Goal: Task Accomplishment & Management: Use online tool/utility

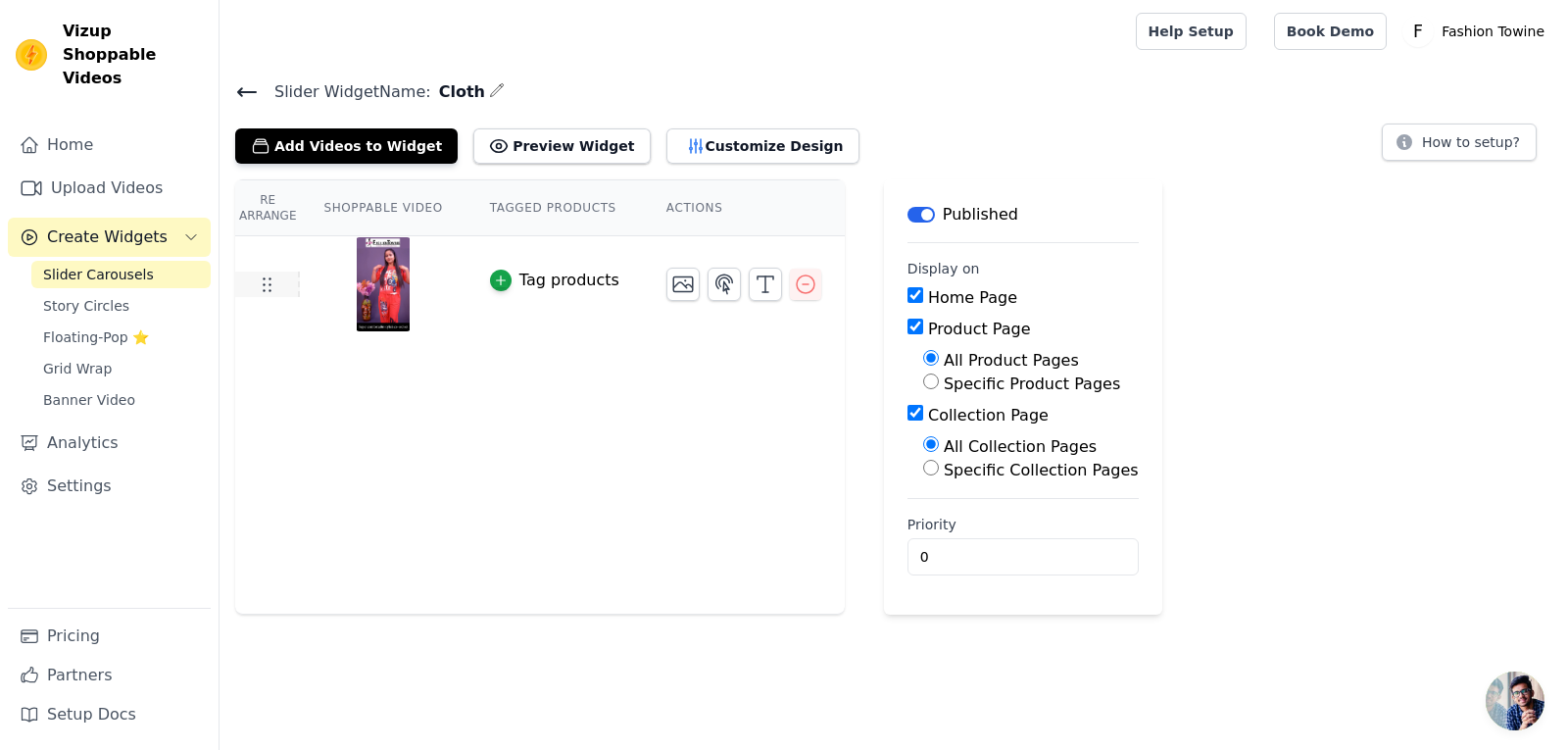
click at [268, 279] on use at bounding box center [268, 286] width 8 height 14
click at [268, 292] on icon at bounding box center [267, 285] width 24 height 24
click at [294, 147] on button "Add Videos to Widget" at bounding box center [346, 145] width 223 height 35
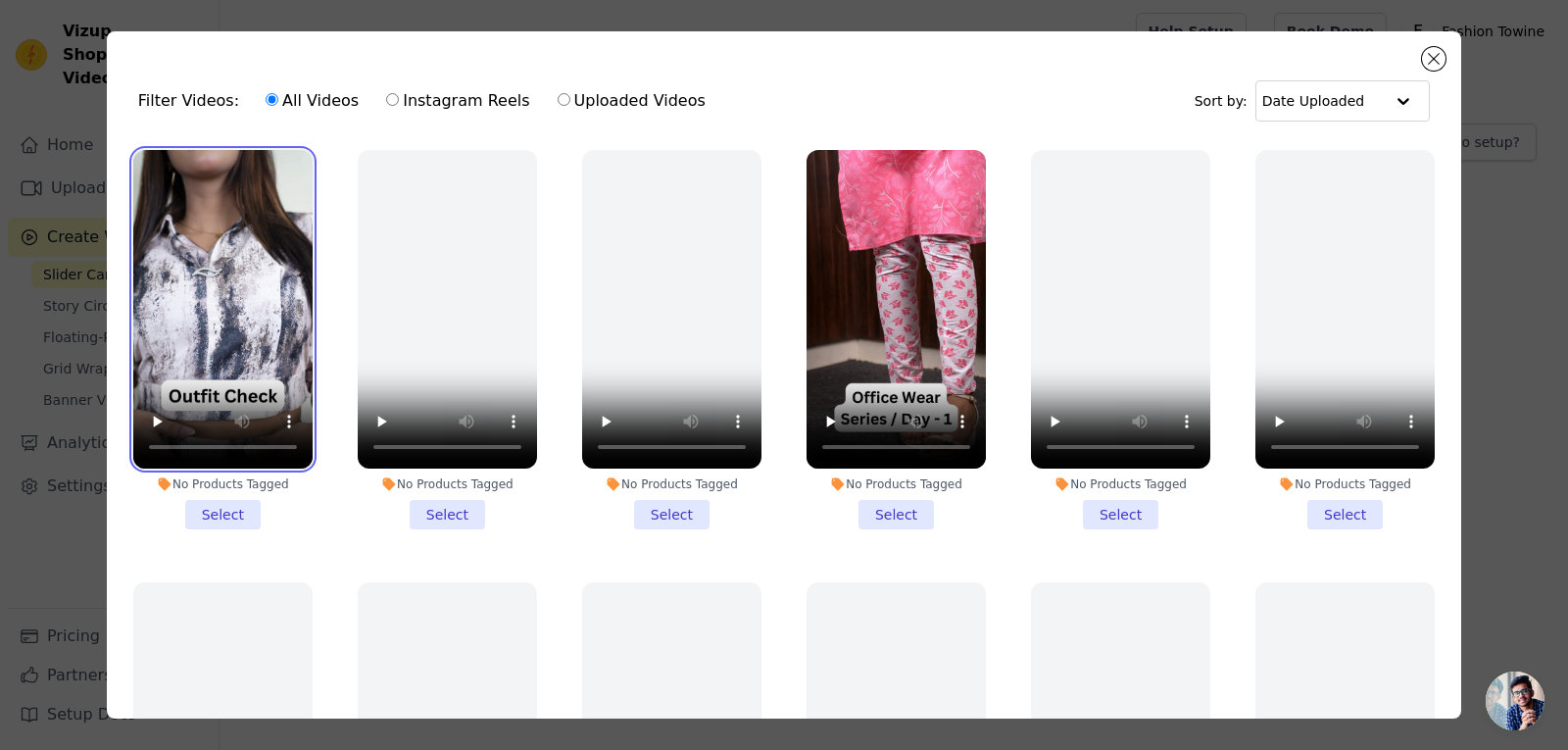
click at [269, 218] on video at bounding box center [222, 309] width 179 height 319
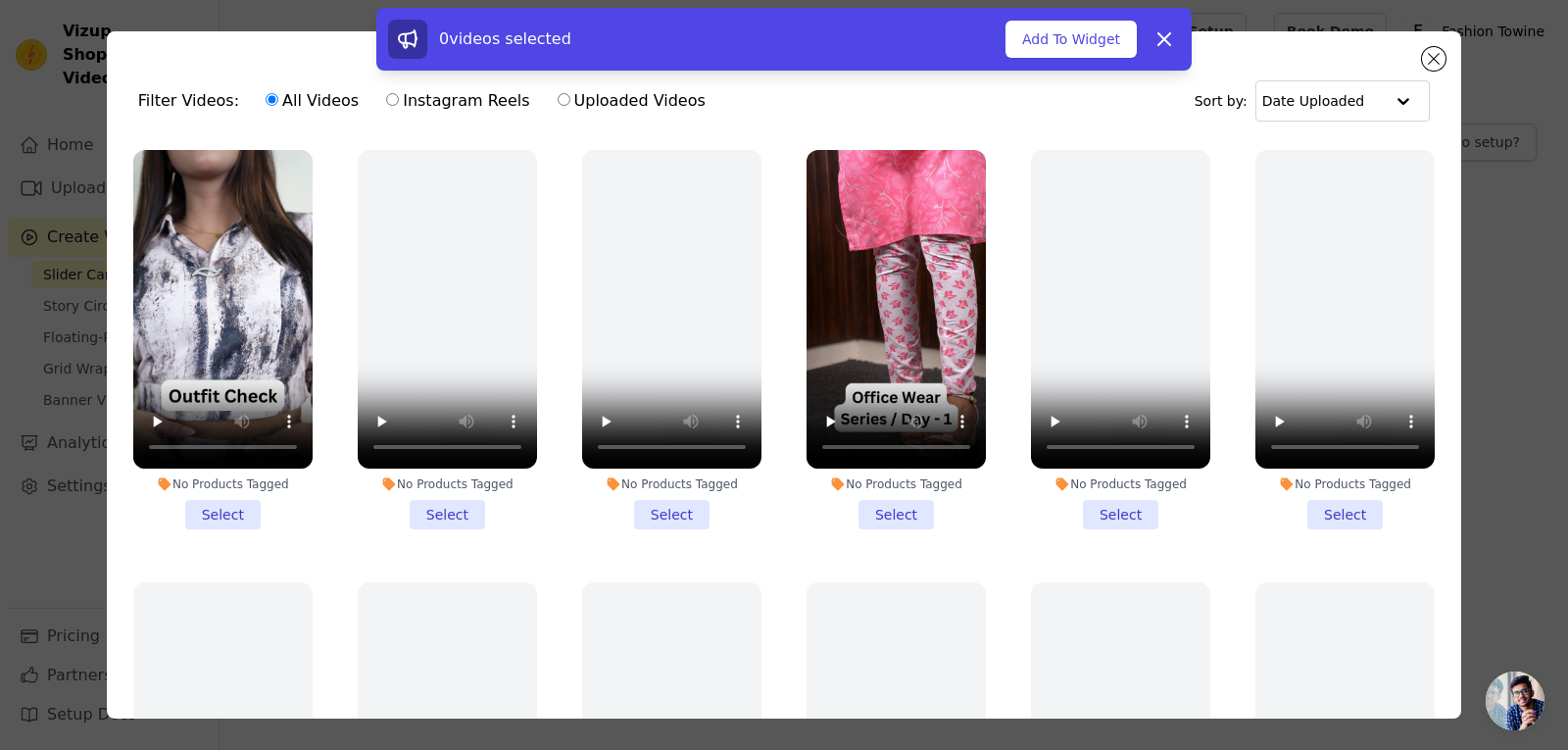
click at [222, 506] on li "No Products Tagged Select" at bounding box center [222, 340] width 179 height 380
click at [0, 0] on input "No Products Tagged Select" at bounding box center [0, 0] width 0 height 0
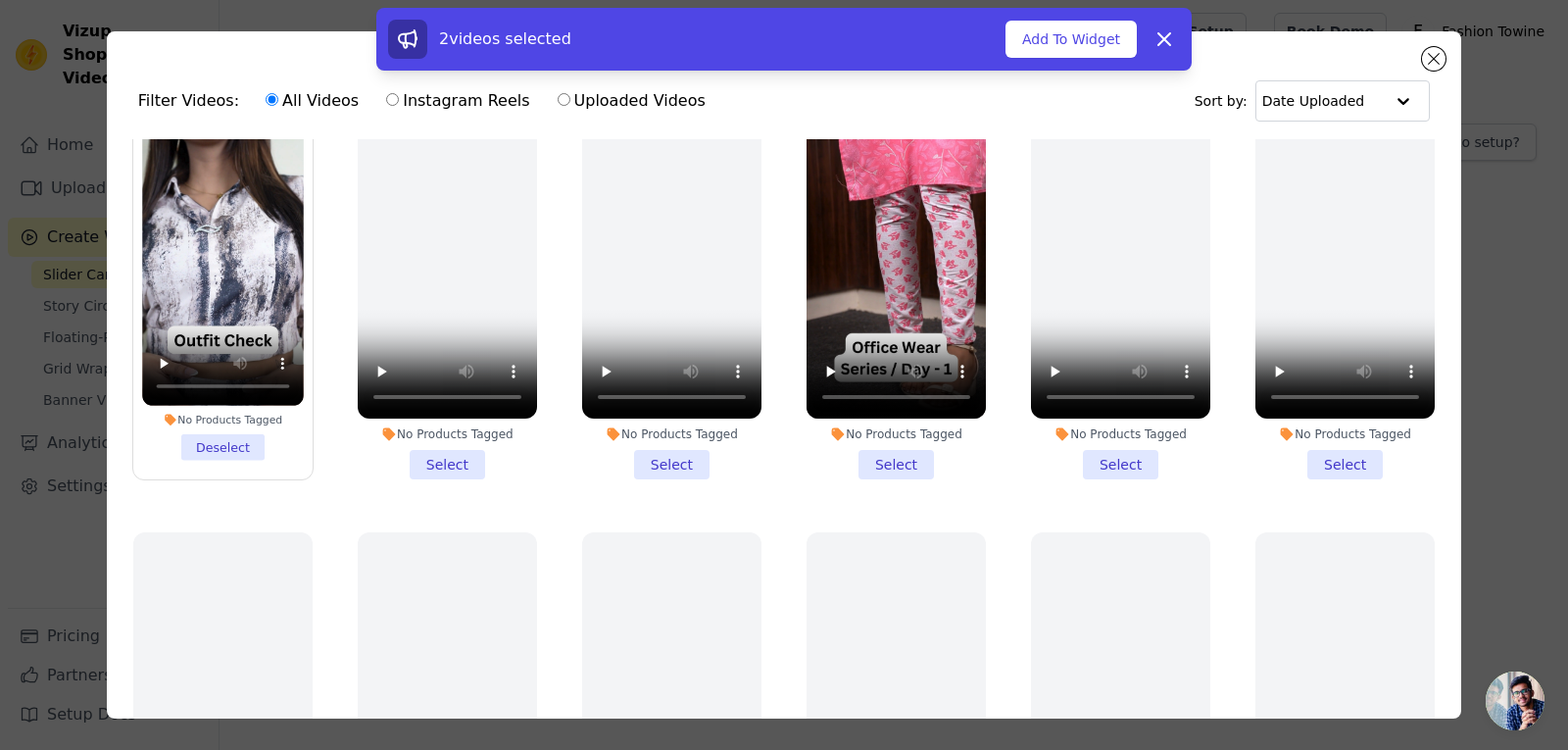
scroll to position [98, 0]
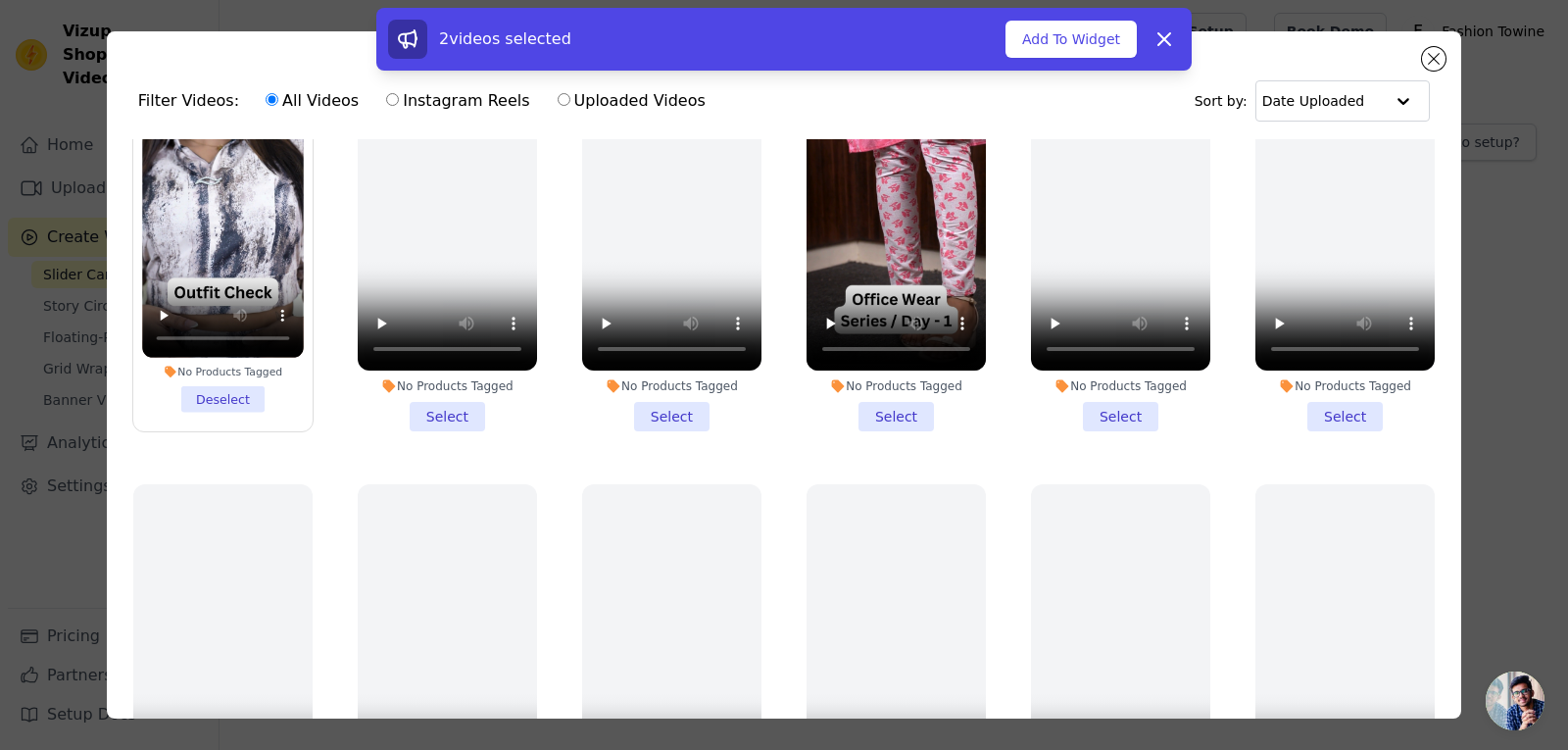
click at [866, 411] on li "No Products Tagged Select" at bounding box center [895, 242] width 179 height 380
click at [0, 0] on input "No Products Tagged Select" at bounding box center [0, 0] width 0 height 0
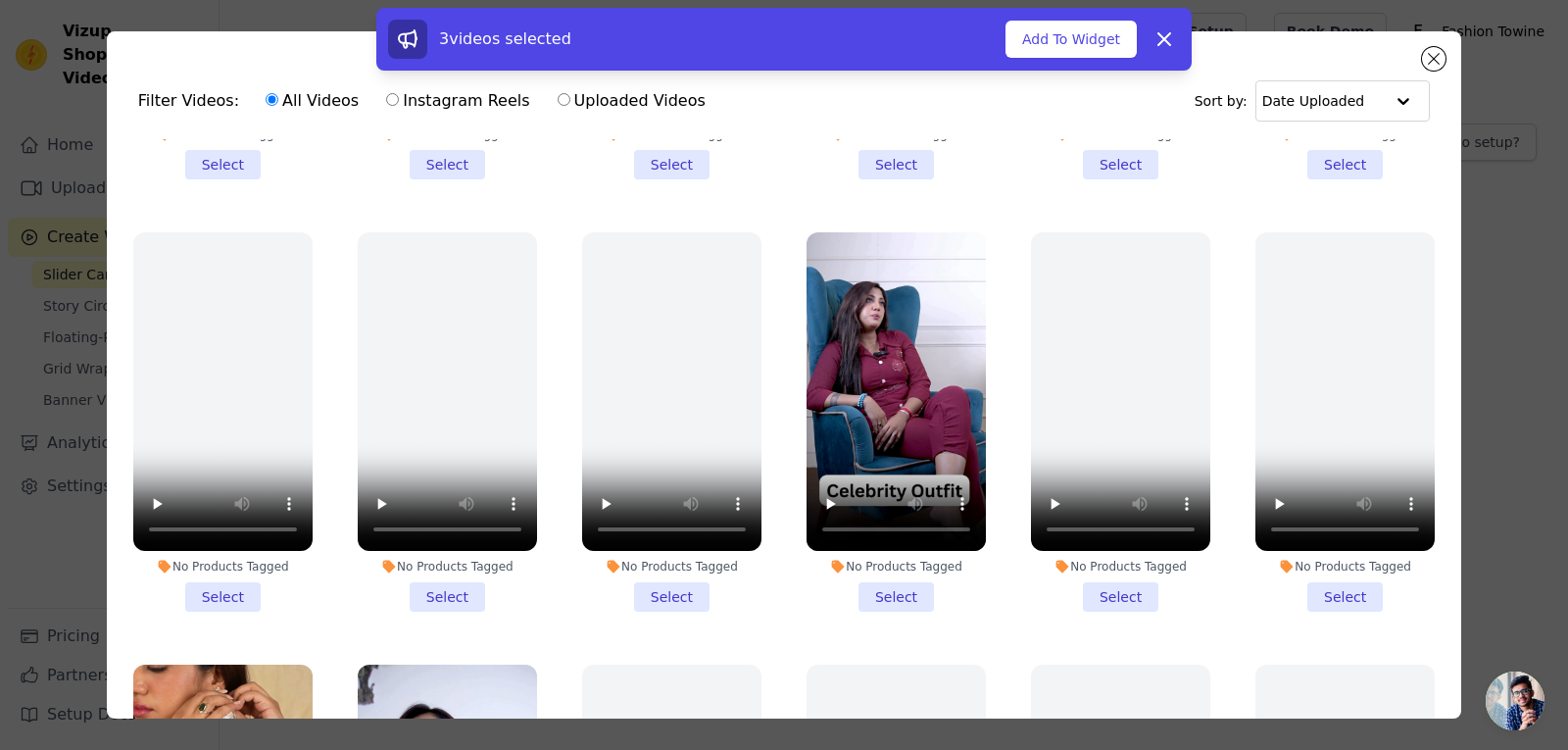
scroll to position [785, 0]
click at [878, 571] on li "No Products Tagged Select" at bounding box center [895, 421] width 179 height 380
click at [0, 0] on input "No Products Tagged Select" at bounding box center [0, 0] width 0 height 0
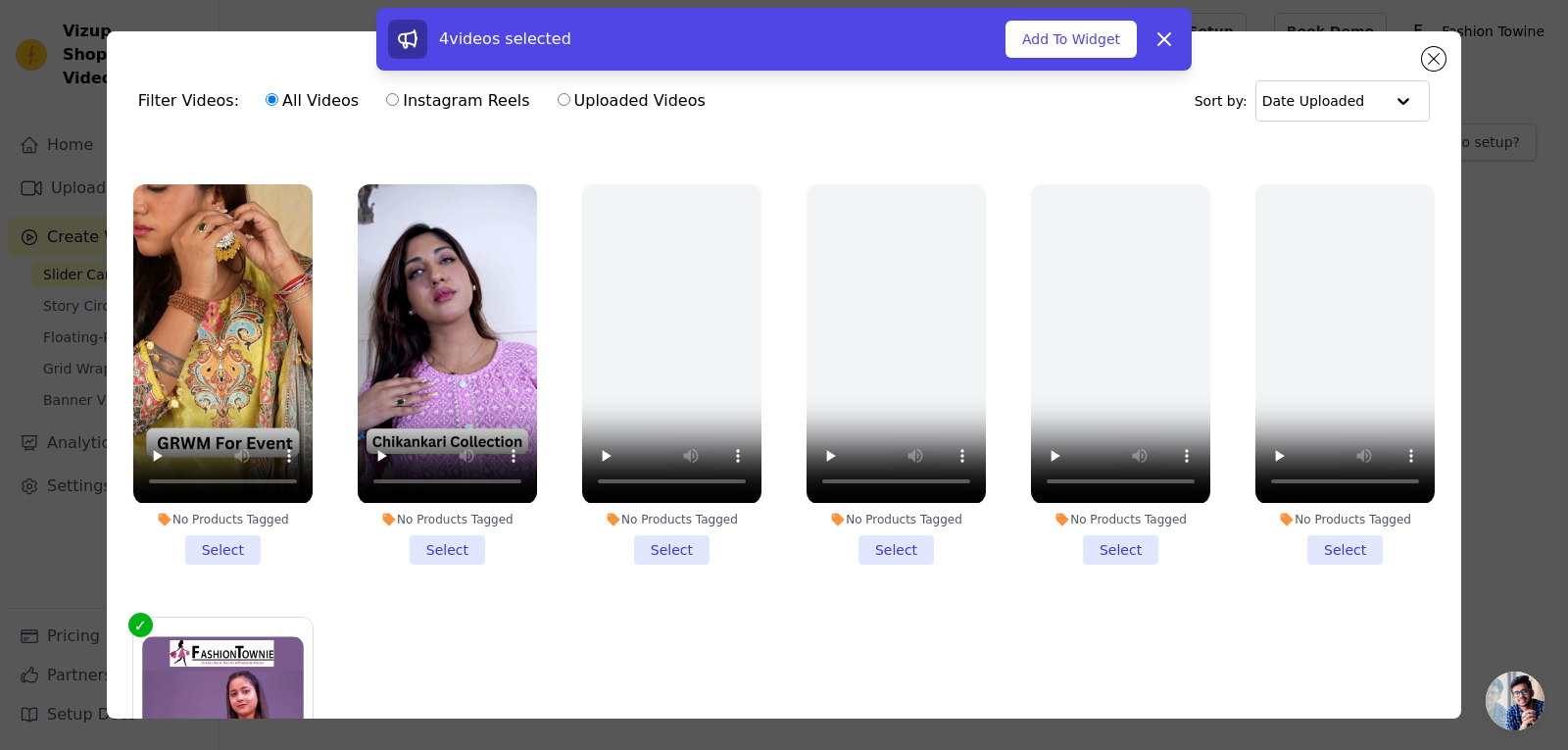
scroll to position [1275, 0]
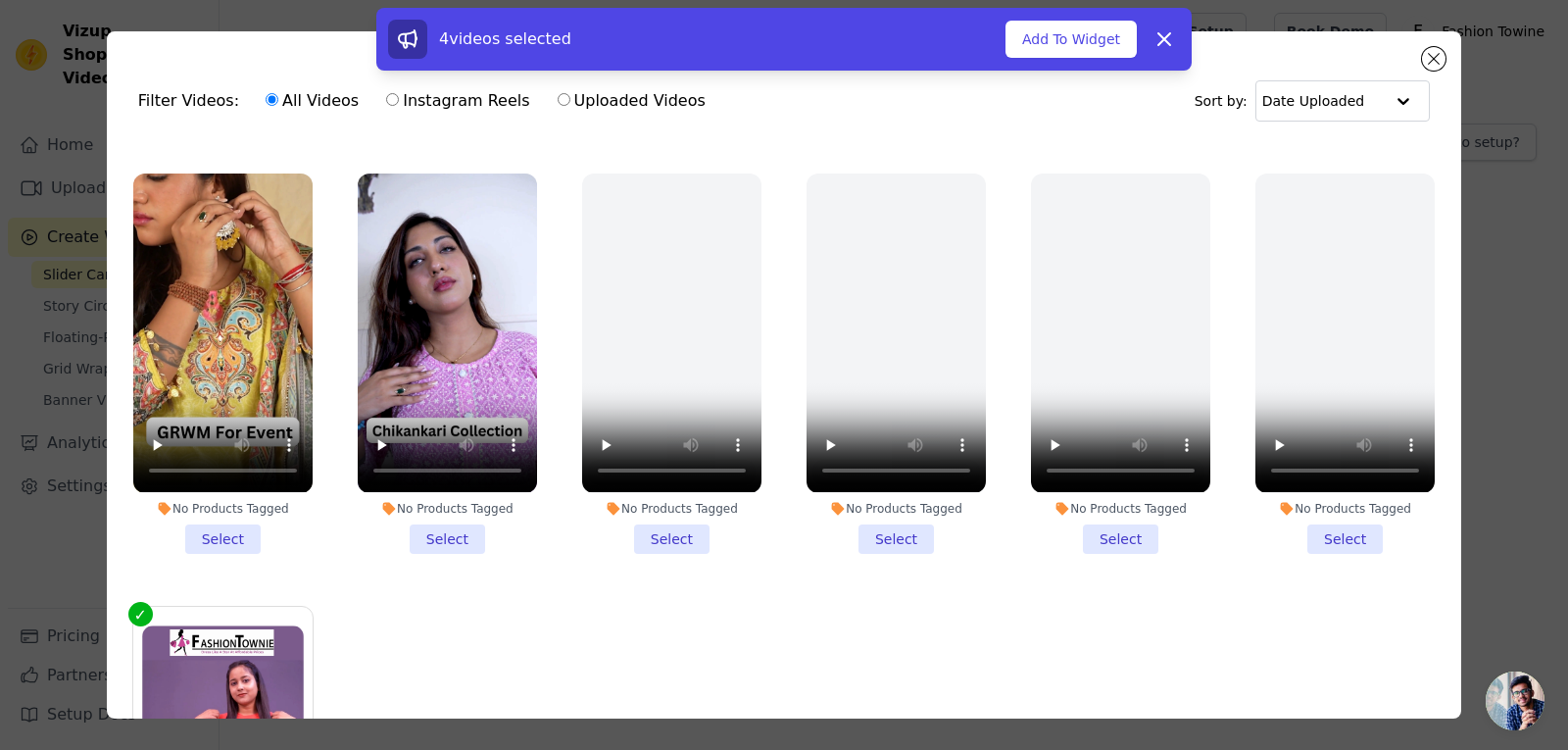
click at [430, 511] on li "No Products Tagged Select" at bounding box center [447, 364] width 179 height 380
click at [0, 0] on input "No Products Tagged Select" at bounding box center [0, 0] width 0 height 0
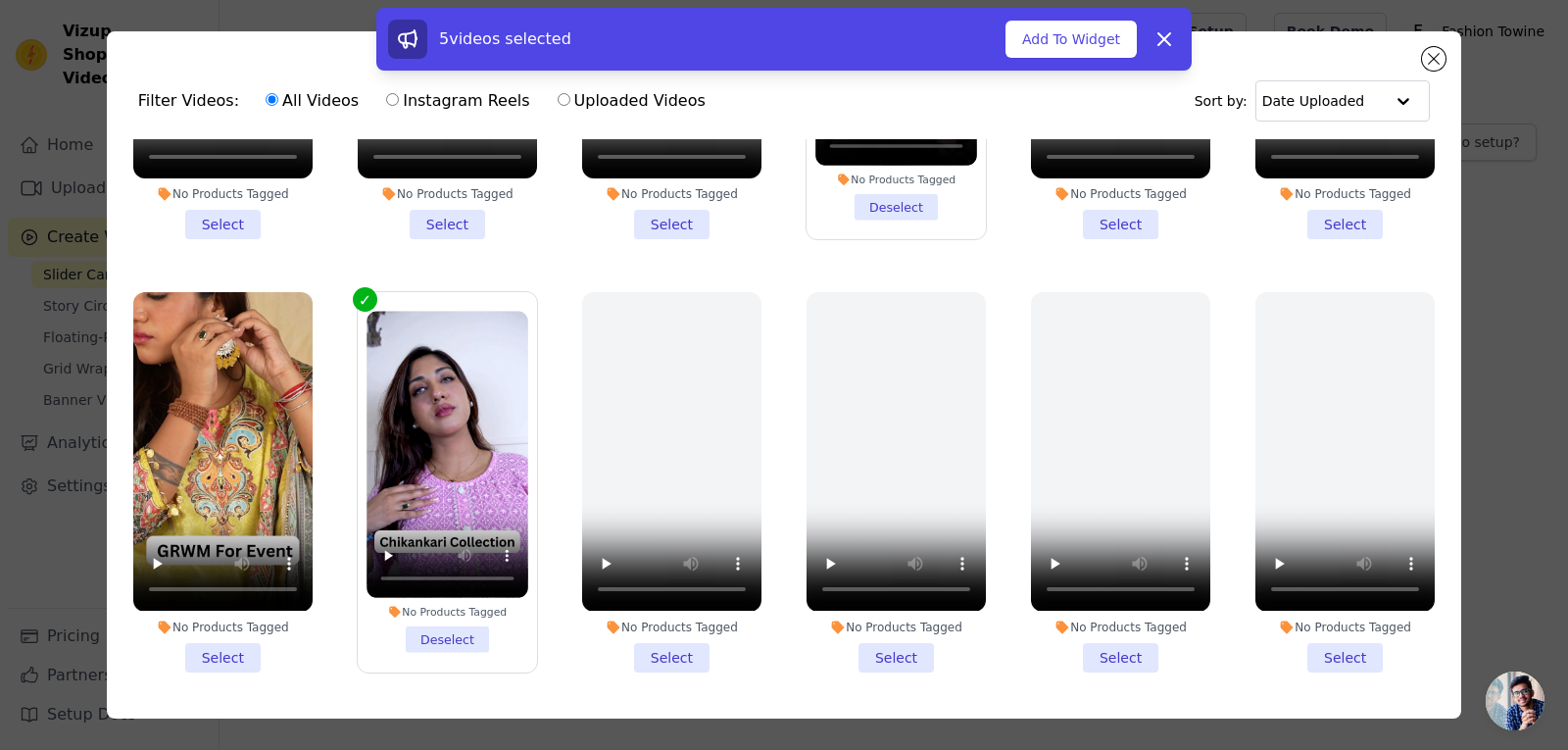
click at [216, 638] on li "No Products Tagged Select" at bounding box center [222, 482] width 179 height 380
click at [0, 0] on input "No Products Tagged Select" at bounding box center [0, 0] width 0 height 0
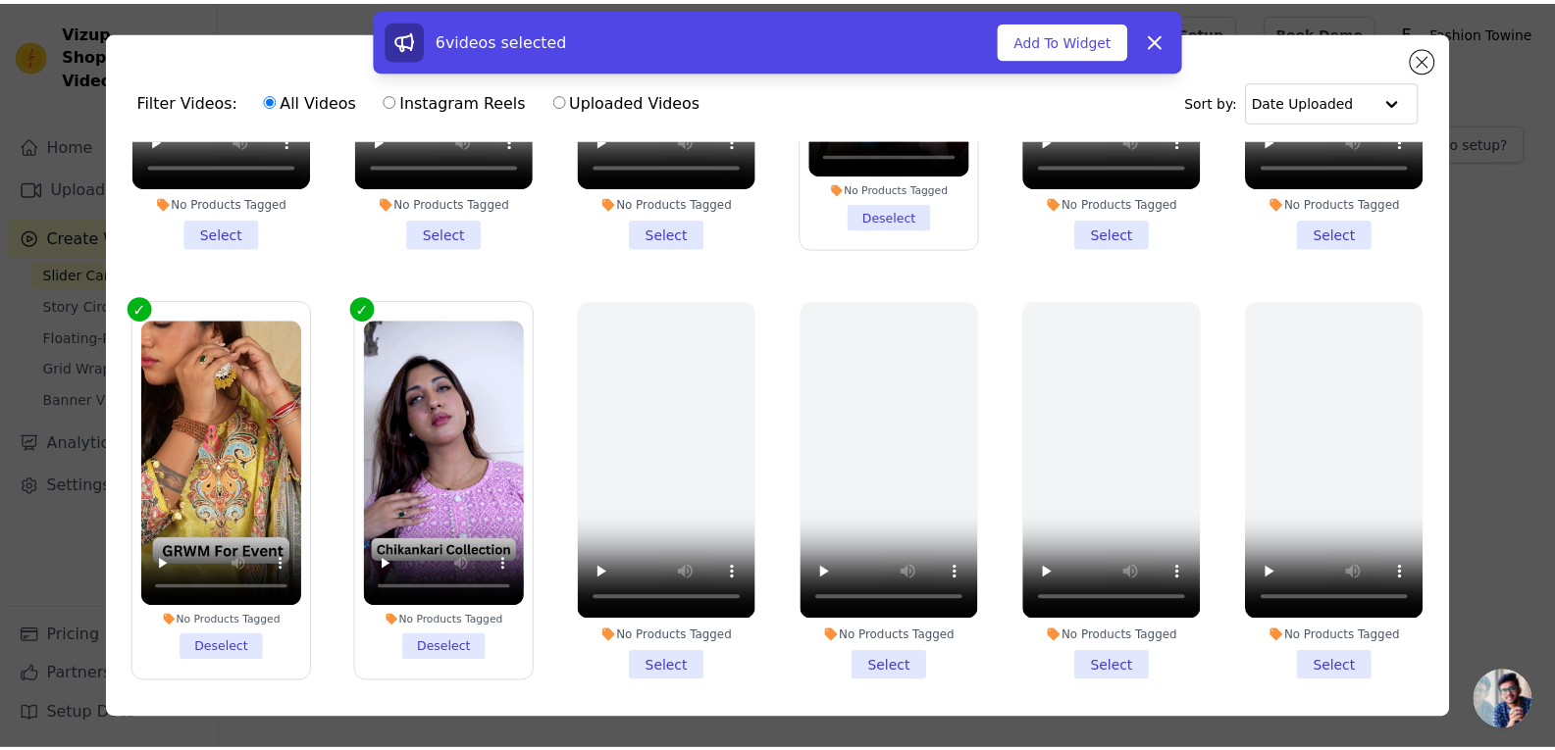
scroll to position [1255, 0]
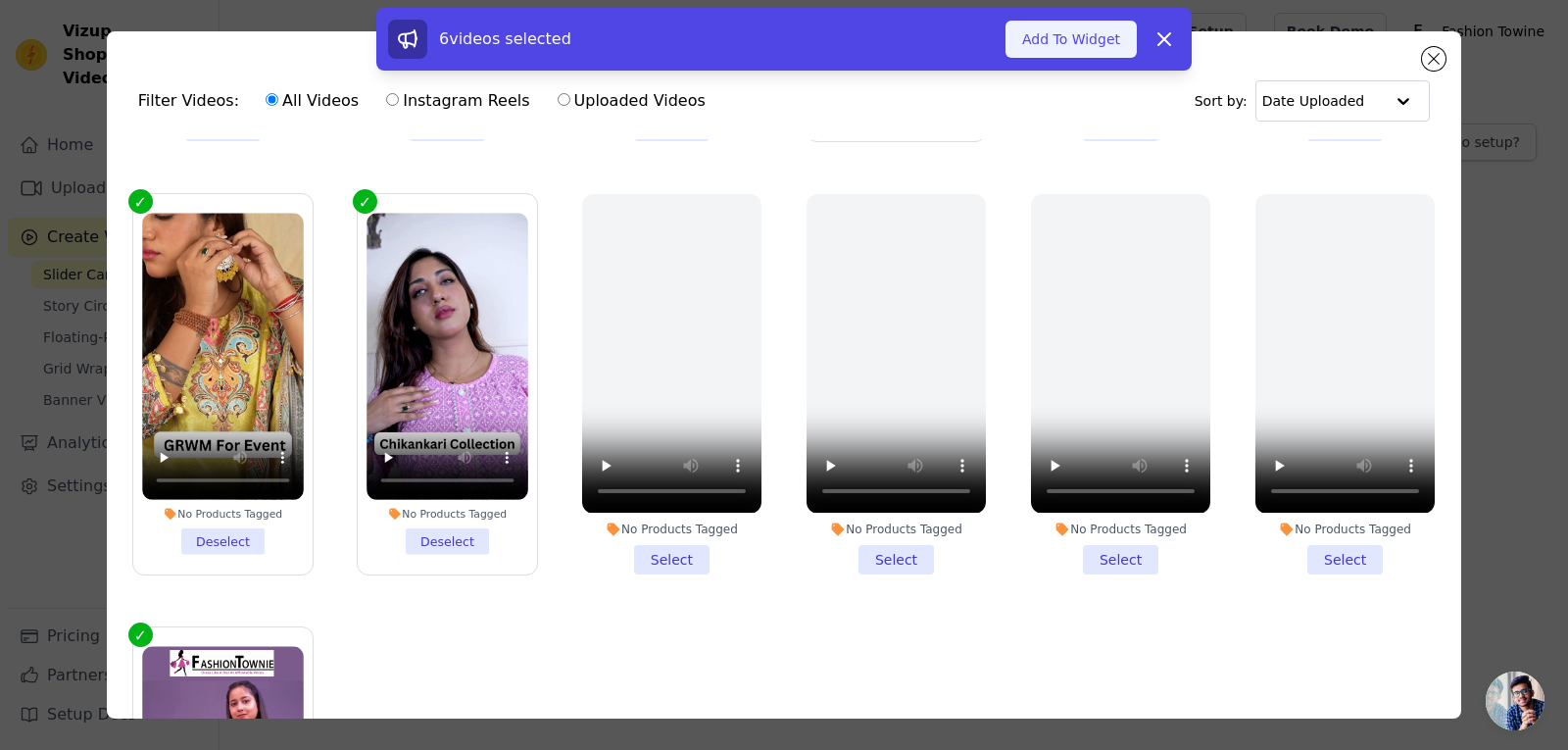
click at [1071, 50] on button "Add To Widget" at bounding box center [1070, 39] width 131 height 37
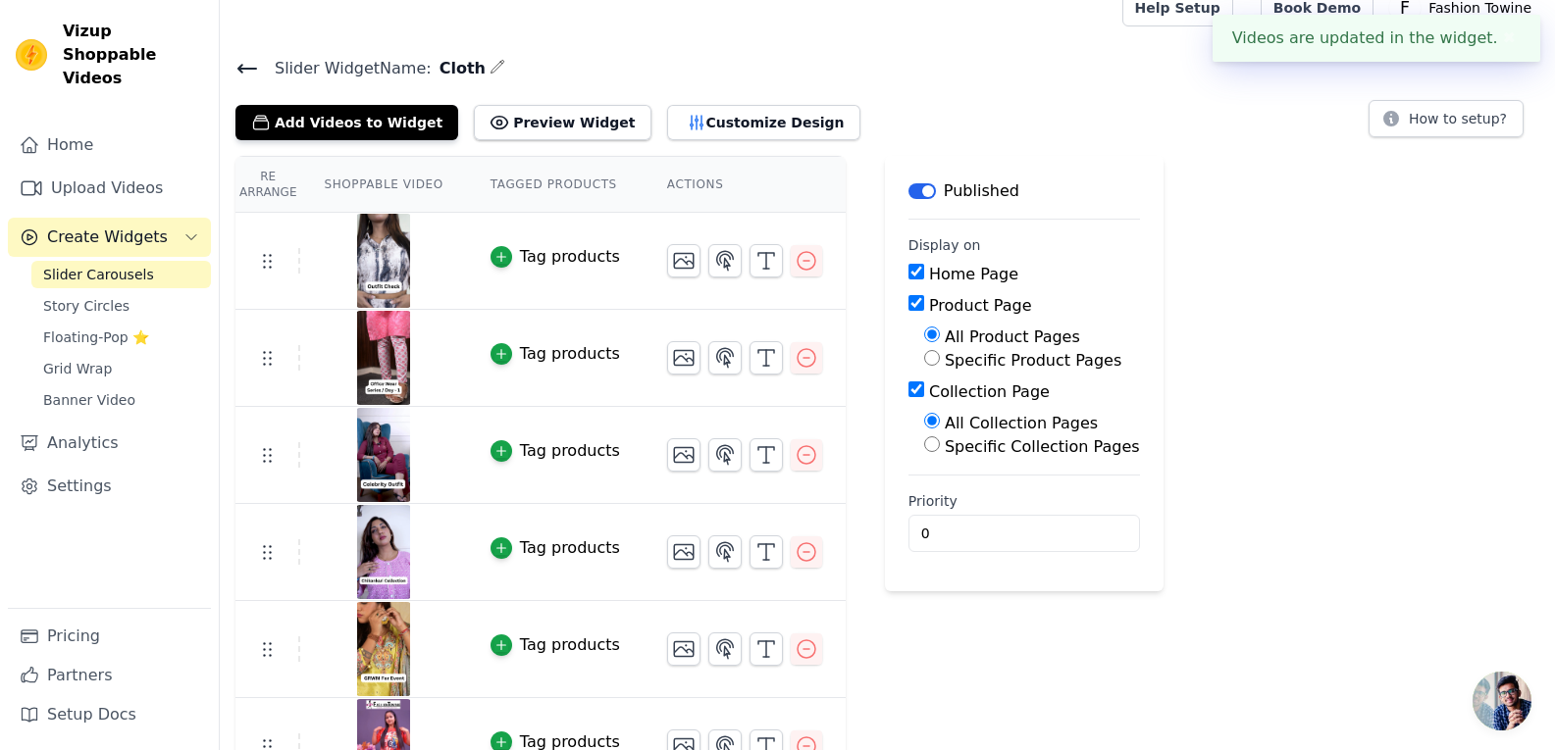
scroll to position [0, 0]
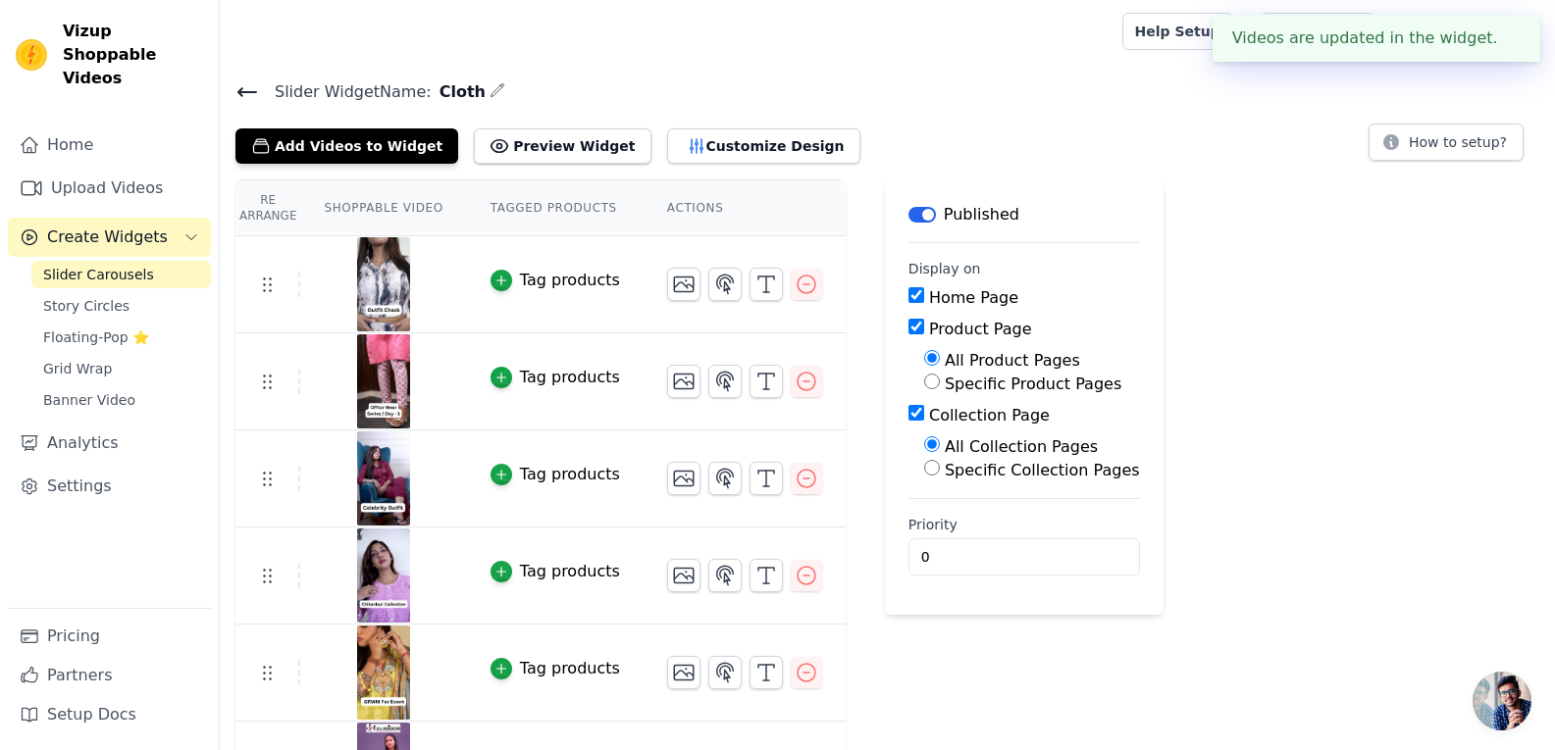
click at [1505, 36] on button "✖" at bounding box center [1509, 38] width 23 height 24
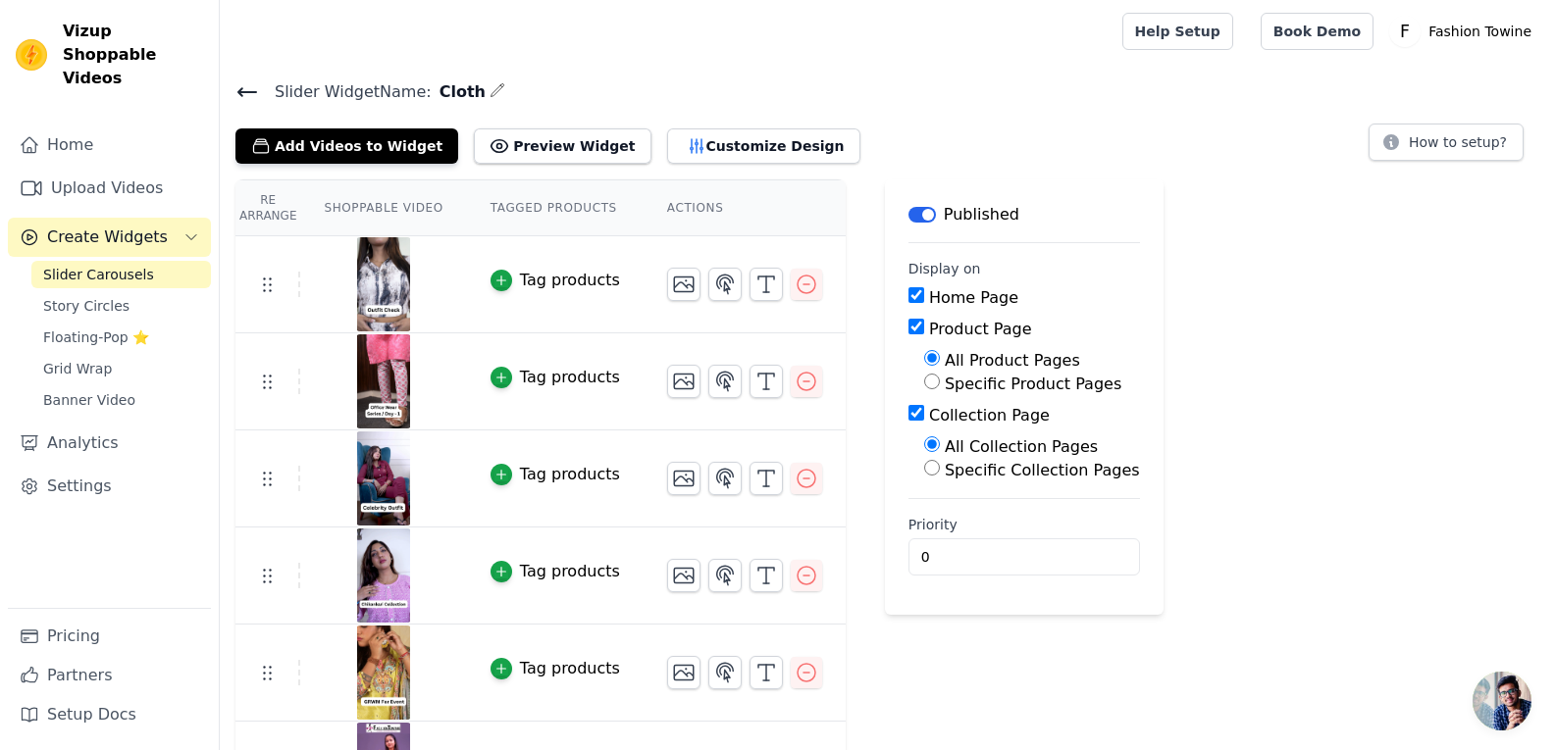
click at [235, 87] on icon at bounding box center [247, 92] width 24 height 24
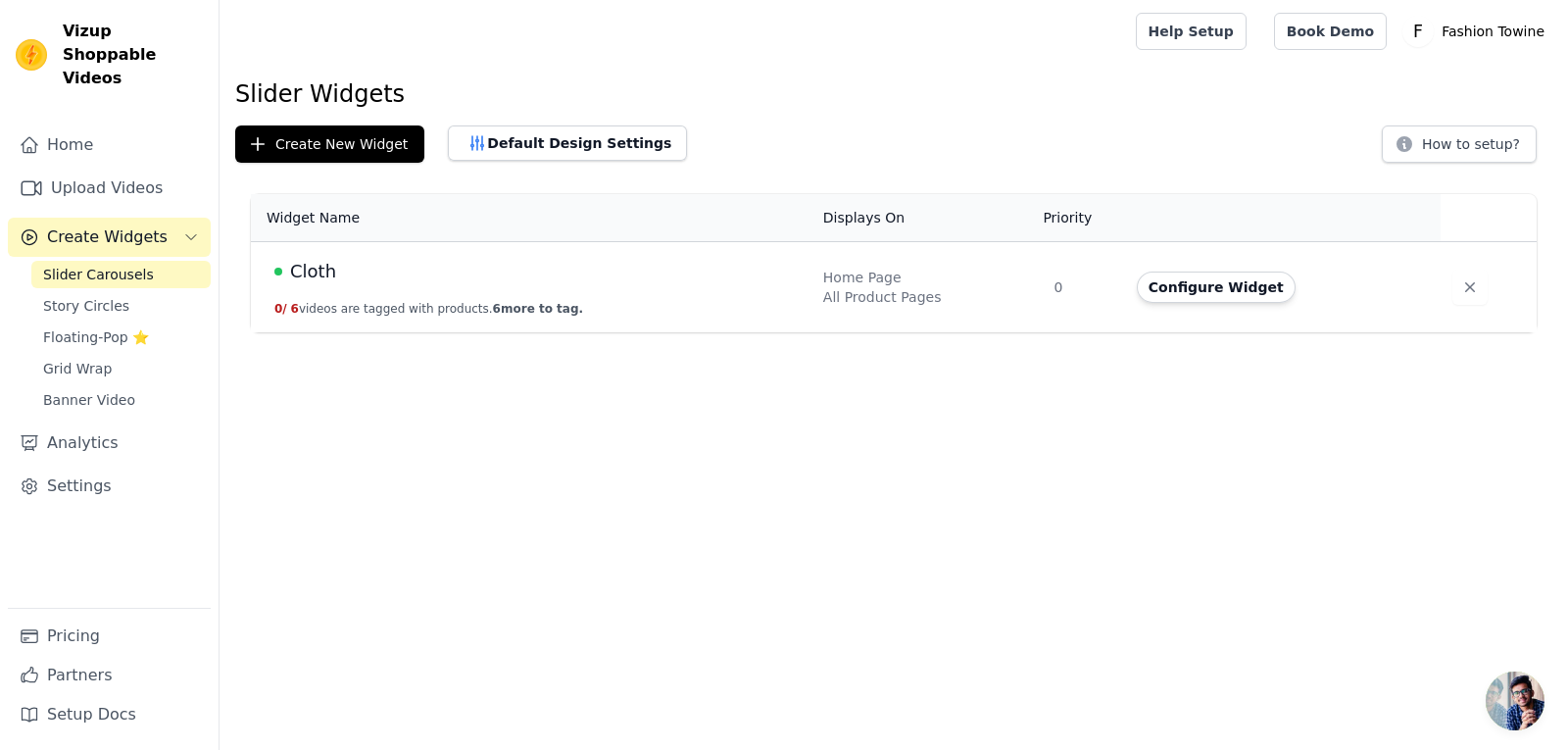
click at [379, 308] on button "0 / 6 videos are tagged with products. 6 more to tag." at bounding box center [429, 309] width 309 height 16
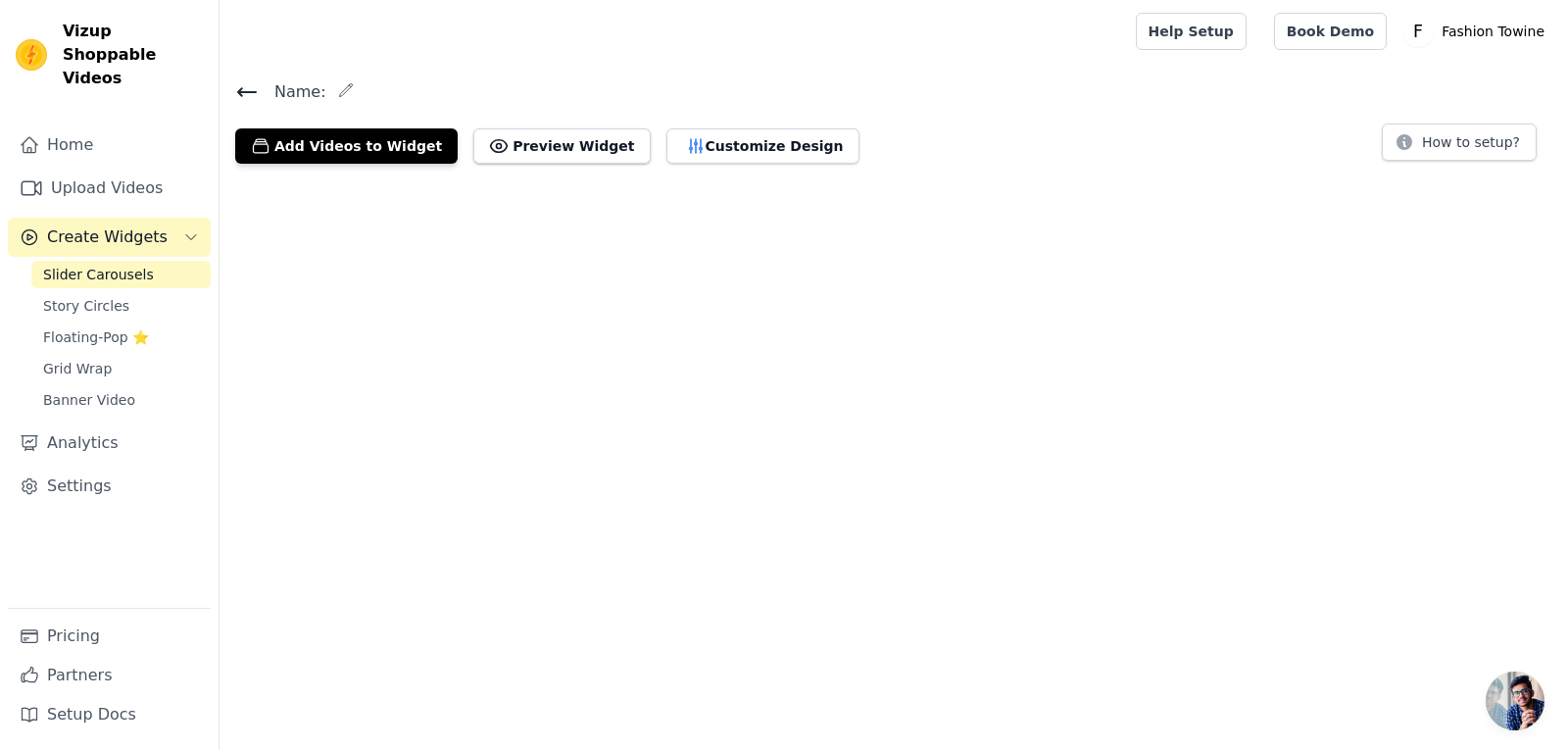
click at [379, 179] on html "Vizup Shoppable Videos Home Upload Videos Create Widgets Slider Carousels Story…" at bounding box center [784, 89] width 1568 height 179
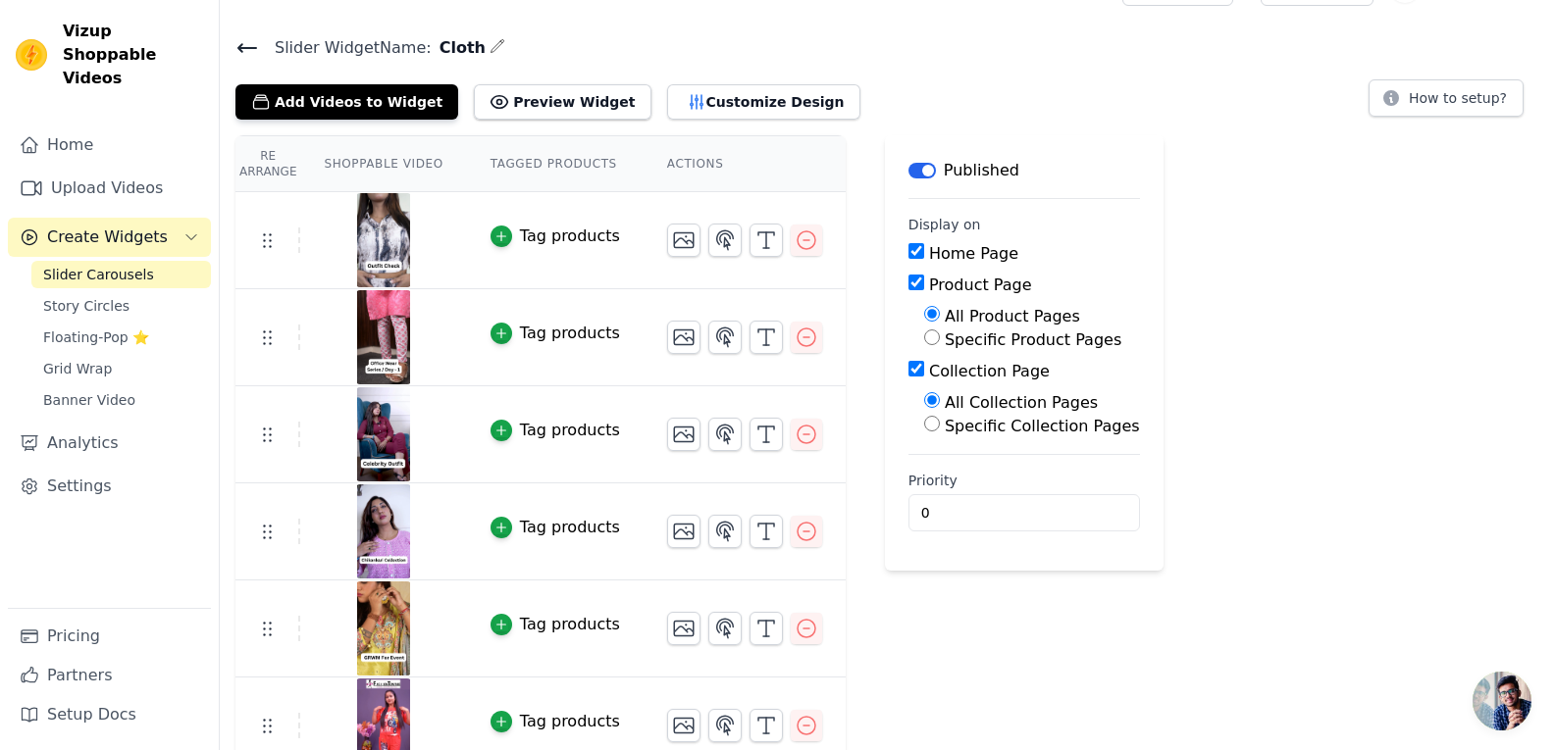
scroll to position [68, 0]
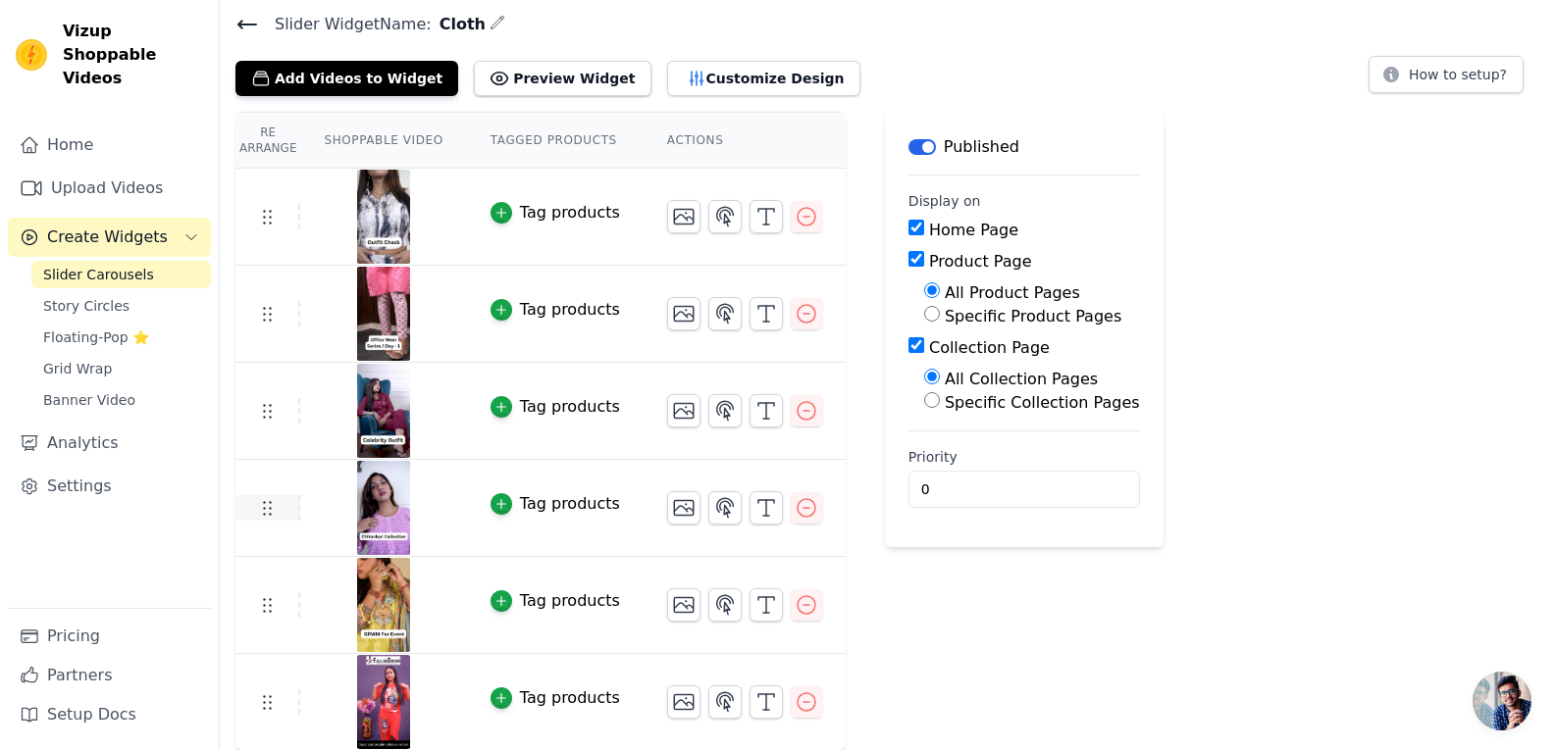
click at [267, 511] on icon at bounding box center [267, 508] width 24 height 24
click at [271, 501] on icon at bounding box center [267, 508] width 24 height 24
click at [271, 515] on icon at bounding box center [267, 508] width 24 height 24
drag, startPoint x: 266, startPoint y: 519, endPoint x: 252, endPoint y: 506, distance: 18.7
click at [252, 506] on td at bounding box center [267, 508] width 65 height 26
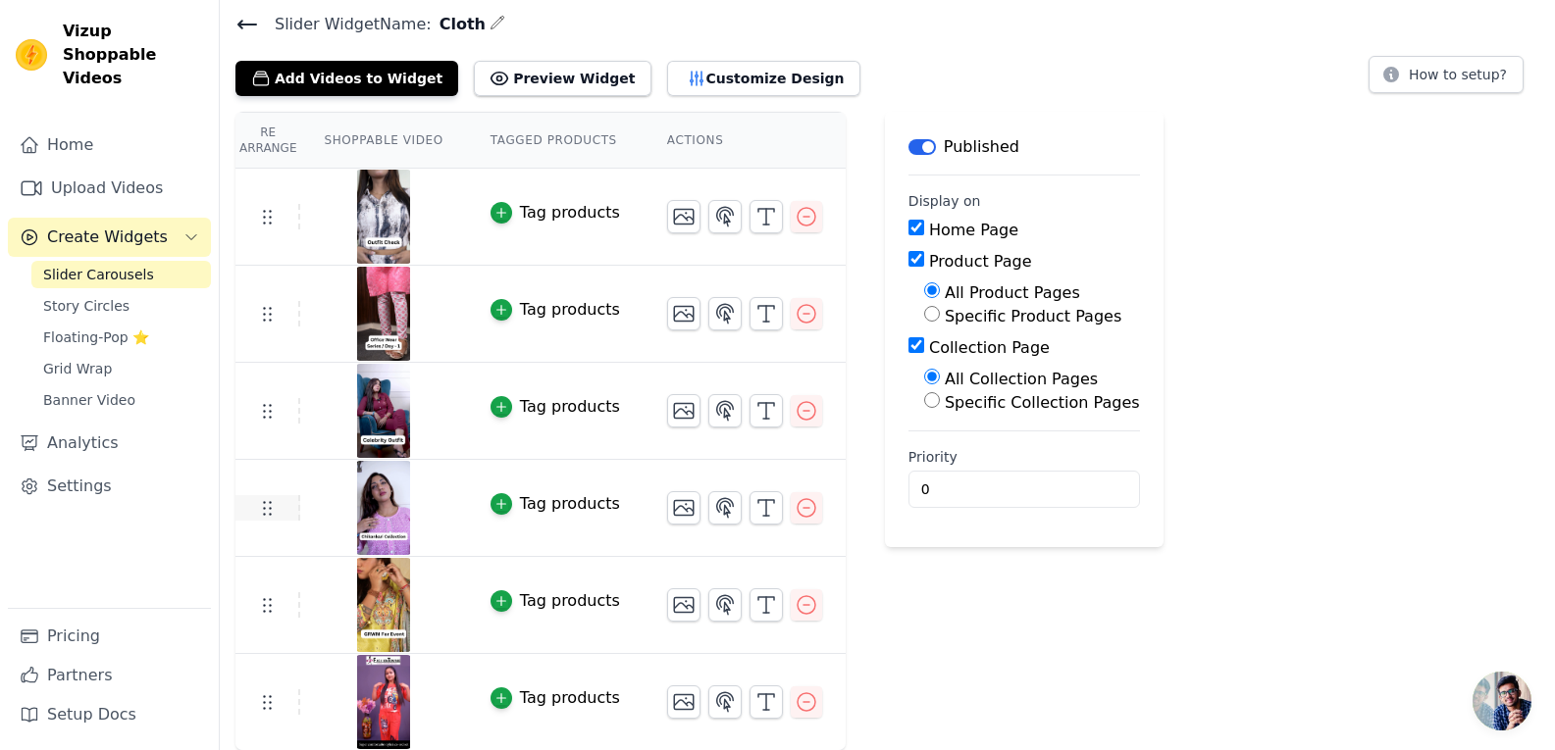
click at [267, 510] on icon at bounding box center [267, 508] width 24 height 24
click at [795, 507] on icon "button" at bounding box center [807, 508] width 24 height 24
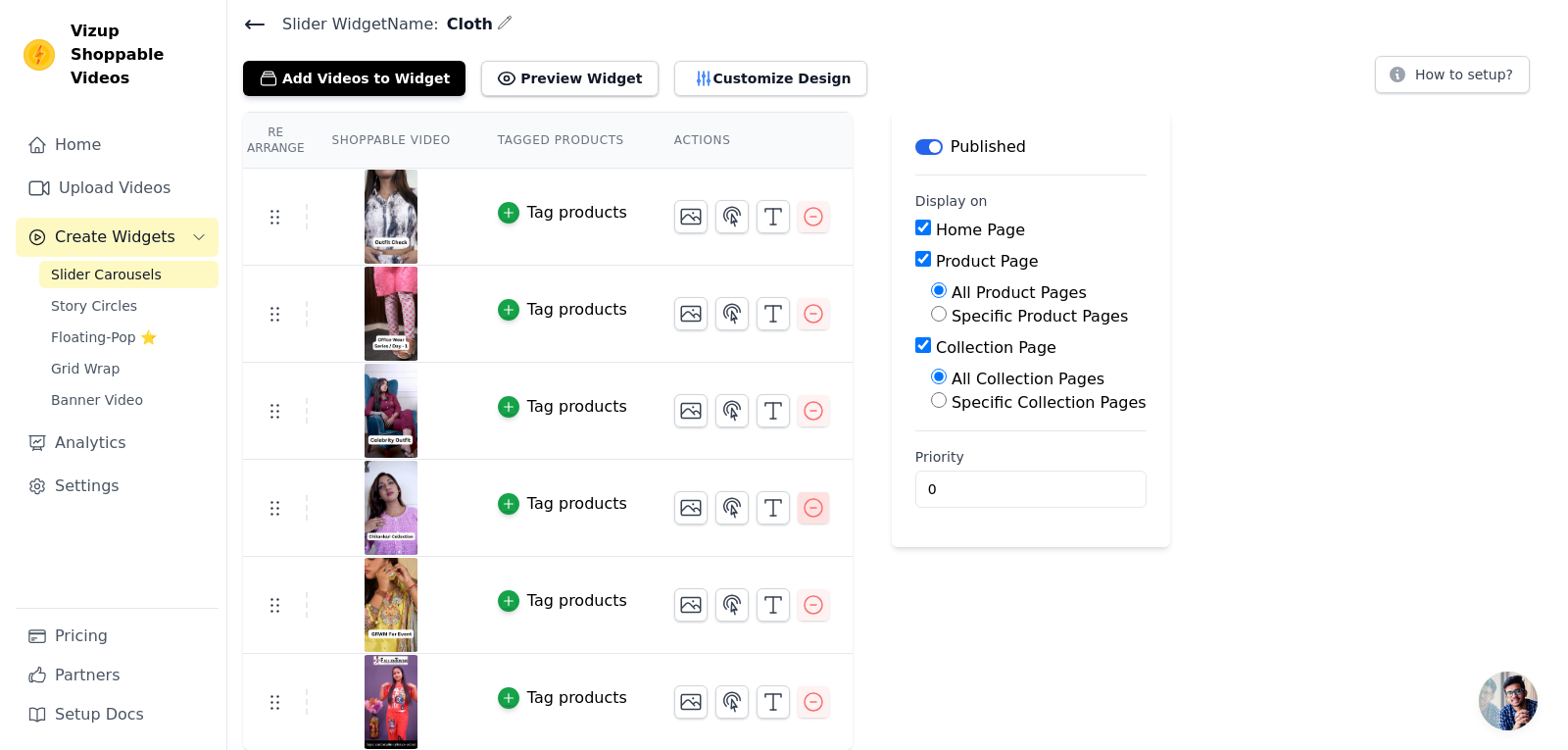
scroll to position [0, 0]
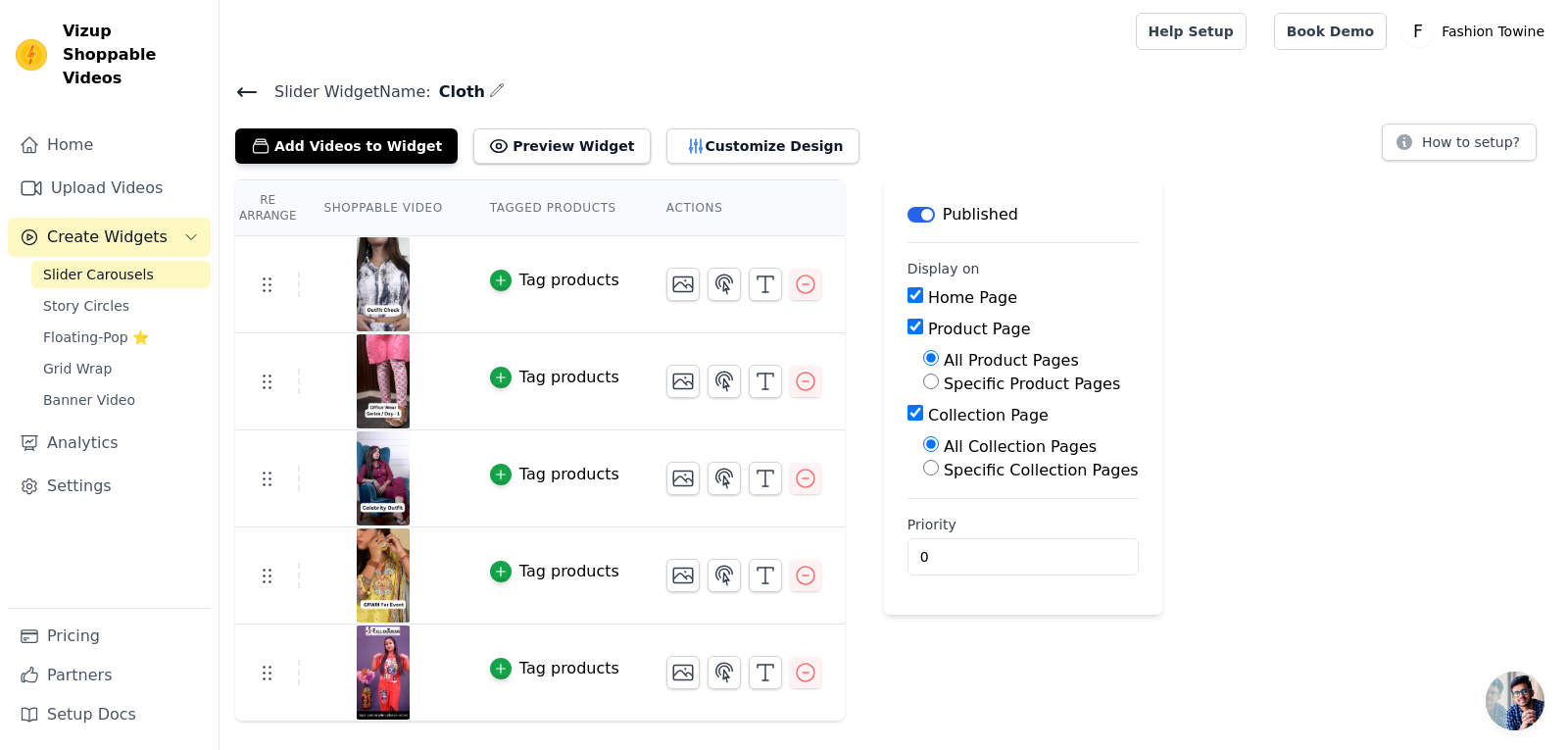
click at [242, 98] on icon at bounding box center [247, 92] width 24 height 24
